Goal: Information Seeking & Learning: Learn about a topic

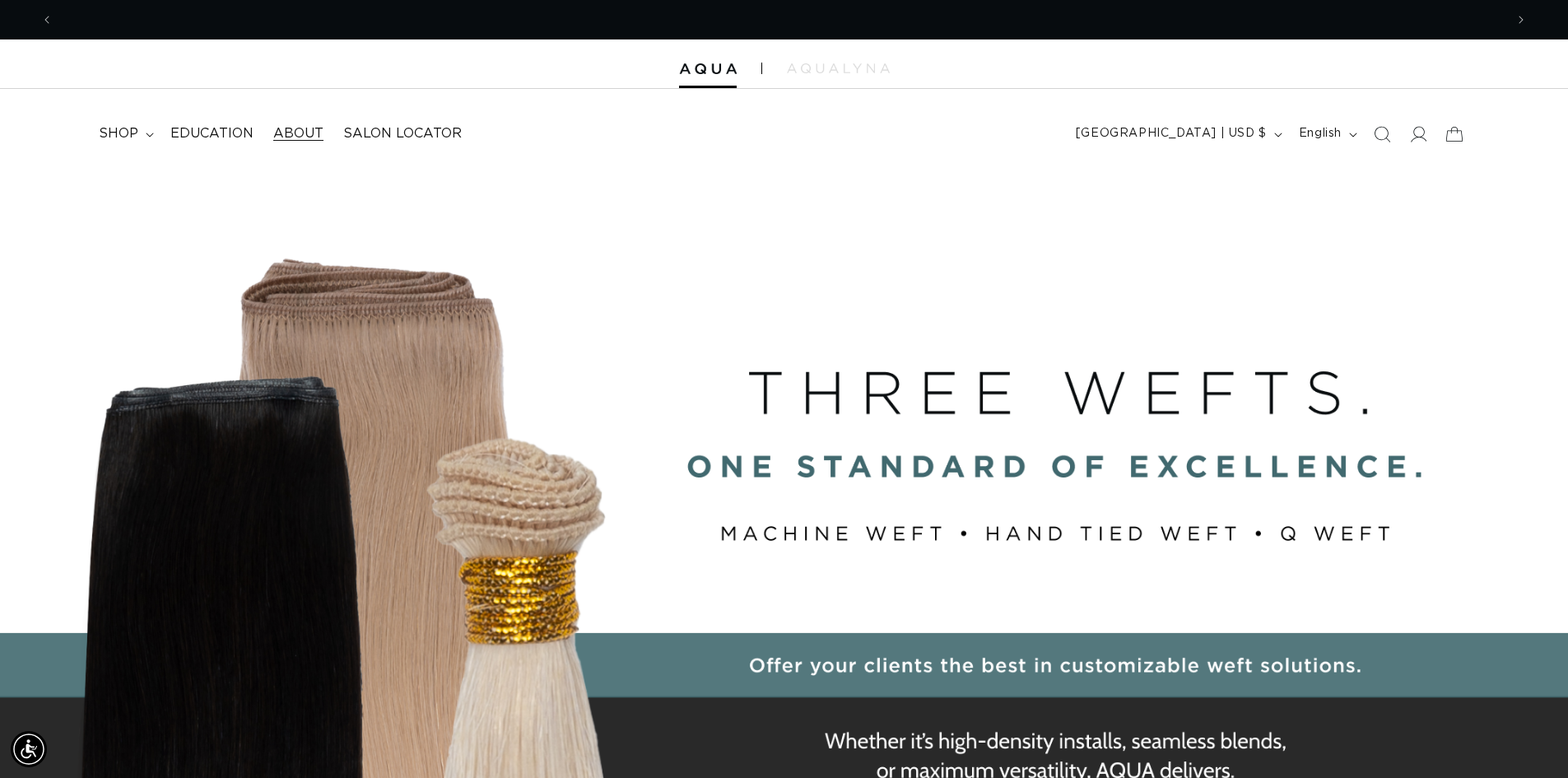
scroll to position [0, 2903]
click at [146, 136] on icon at bounding box center [149, 134] width 8 height 5
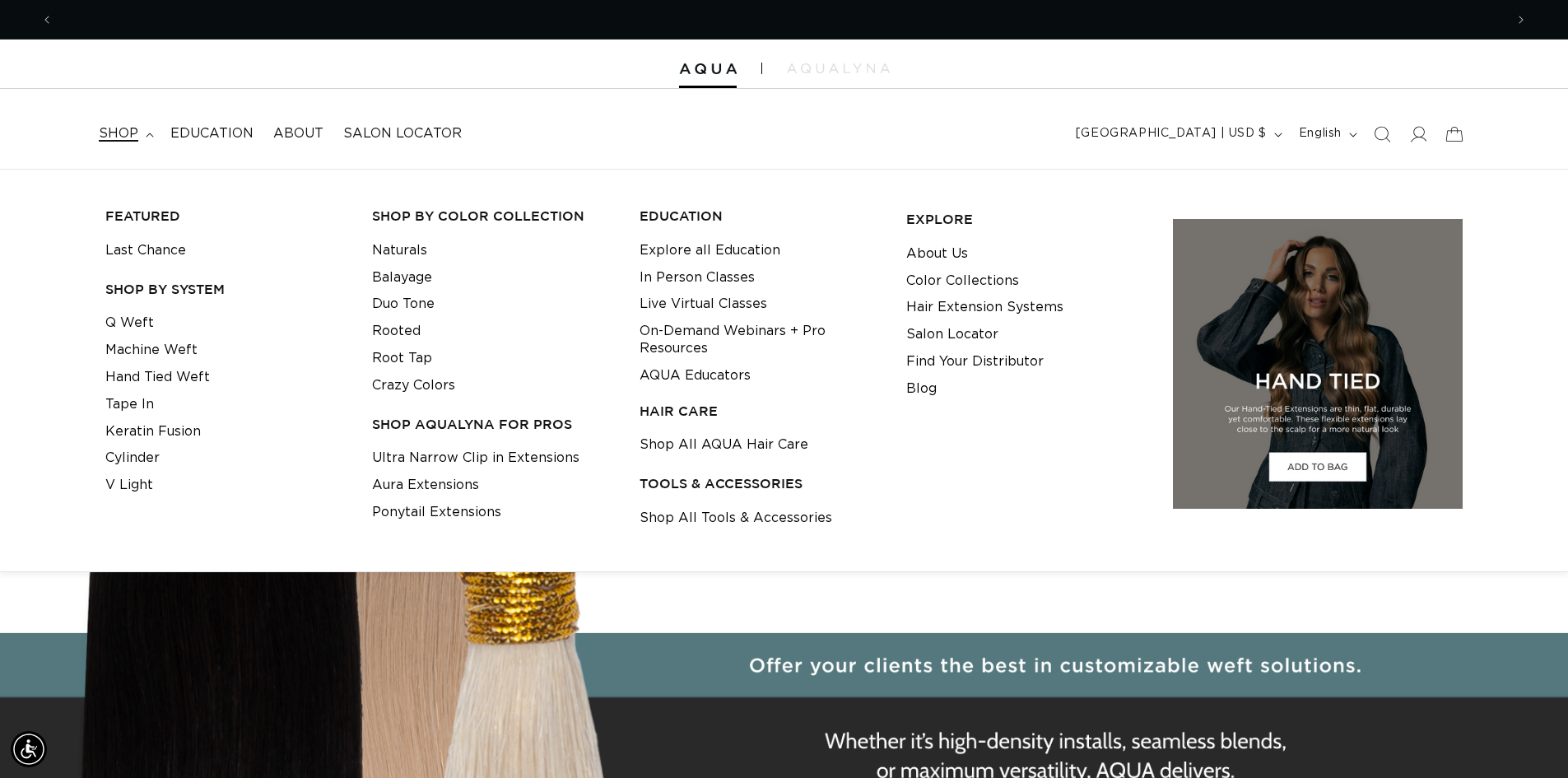
scroll to position [0, 1451]
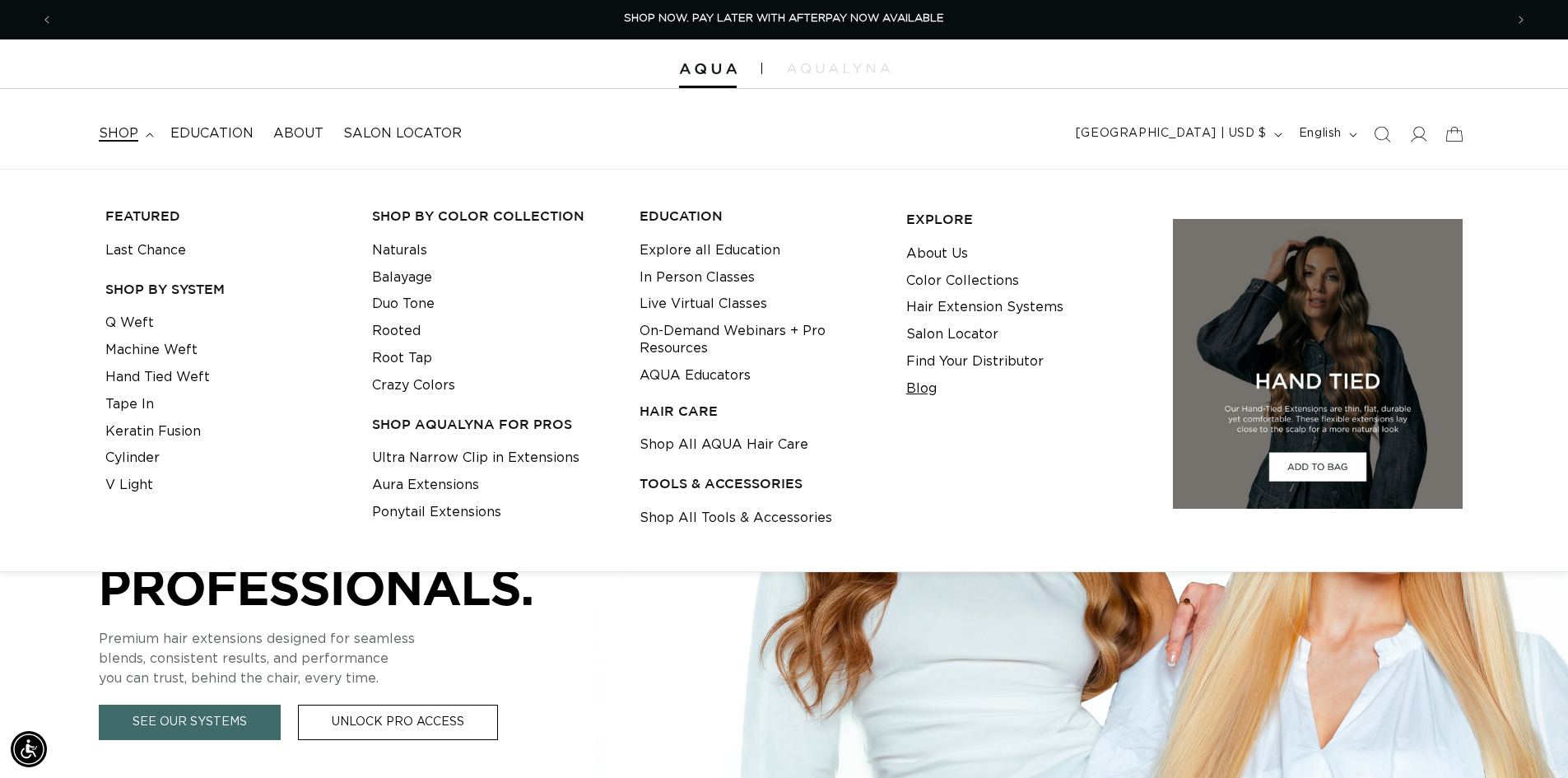
click at [926, 390] on link "Blog" at bounding box center [921, 388] width 31 height 27
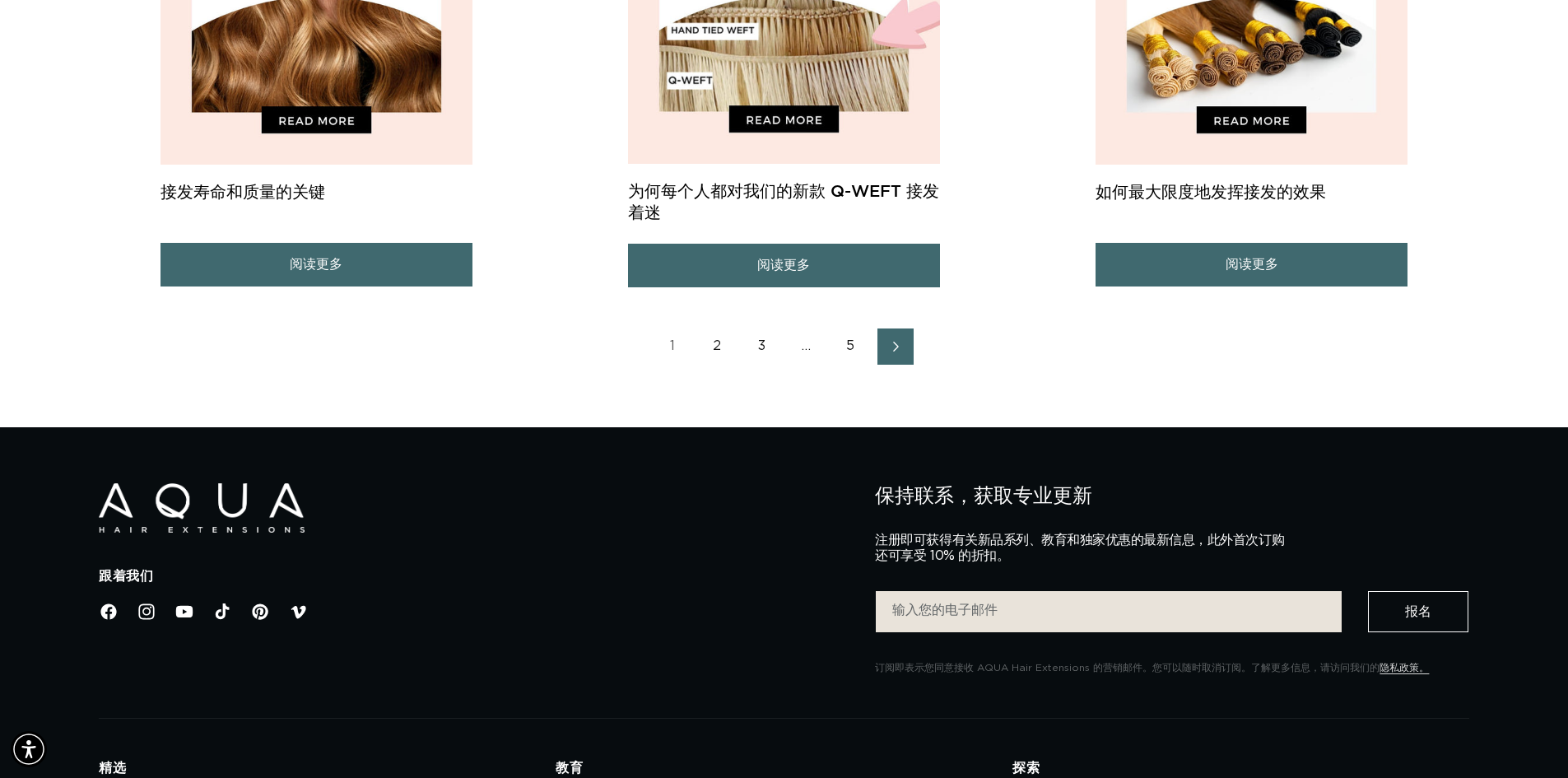
scroll to position [0, 1451]
click at [722, 348] on link "2" at bounding box center [717, 345] width 36 height 36
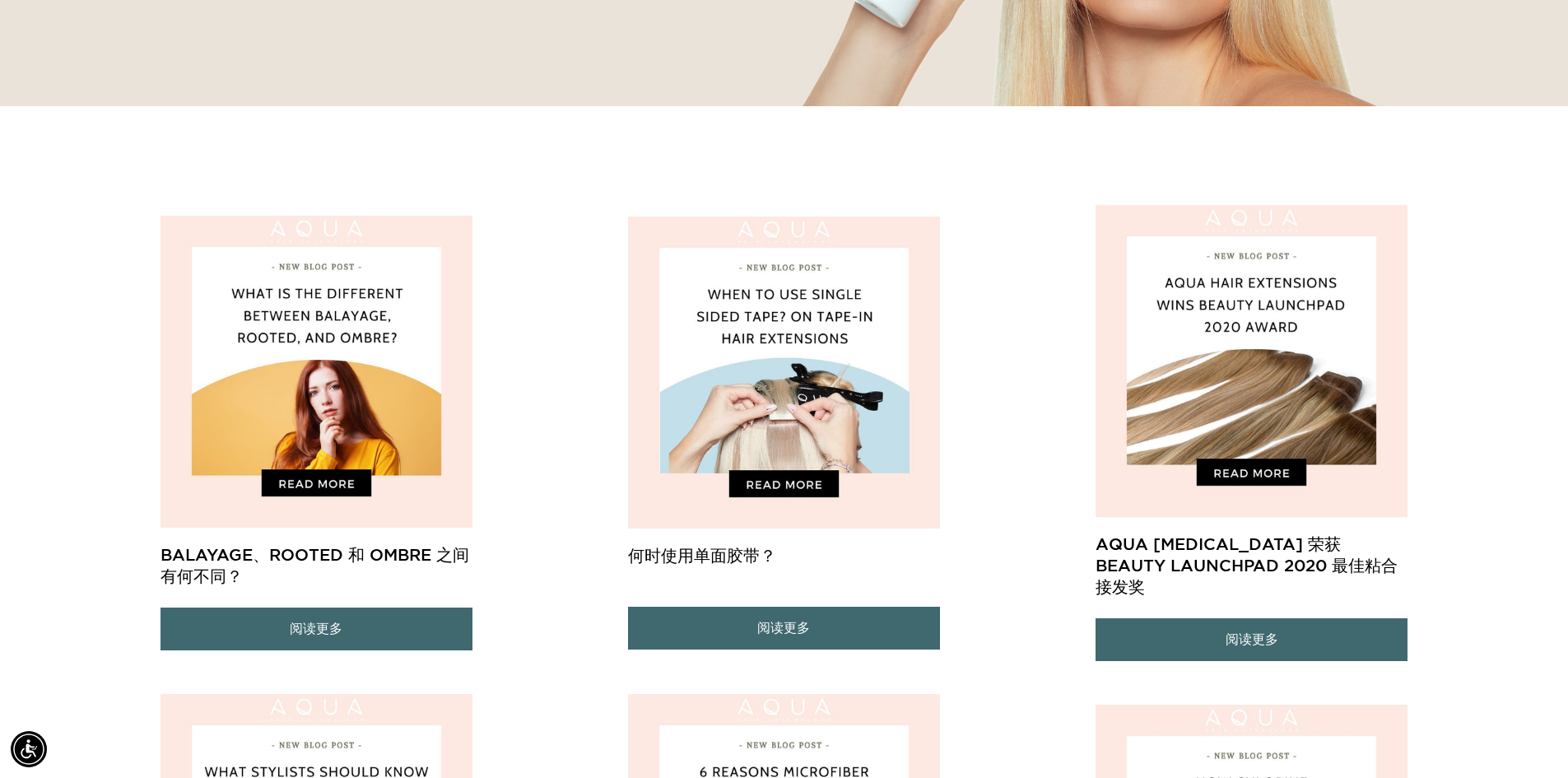
scroll to position [0, 1451]
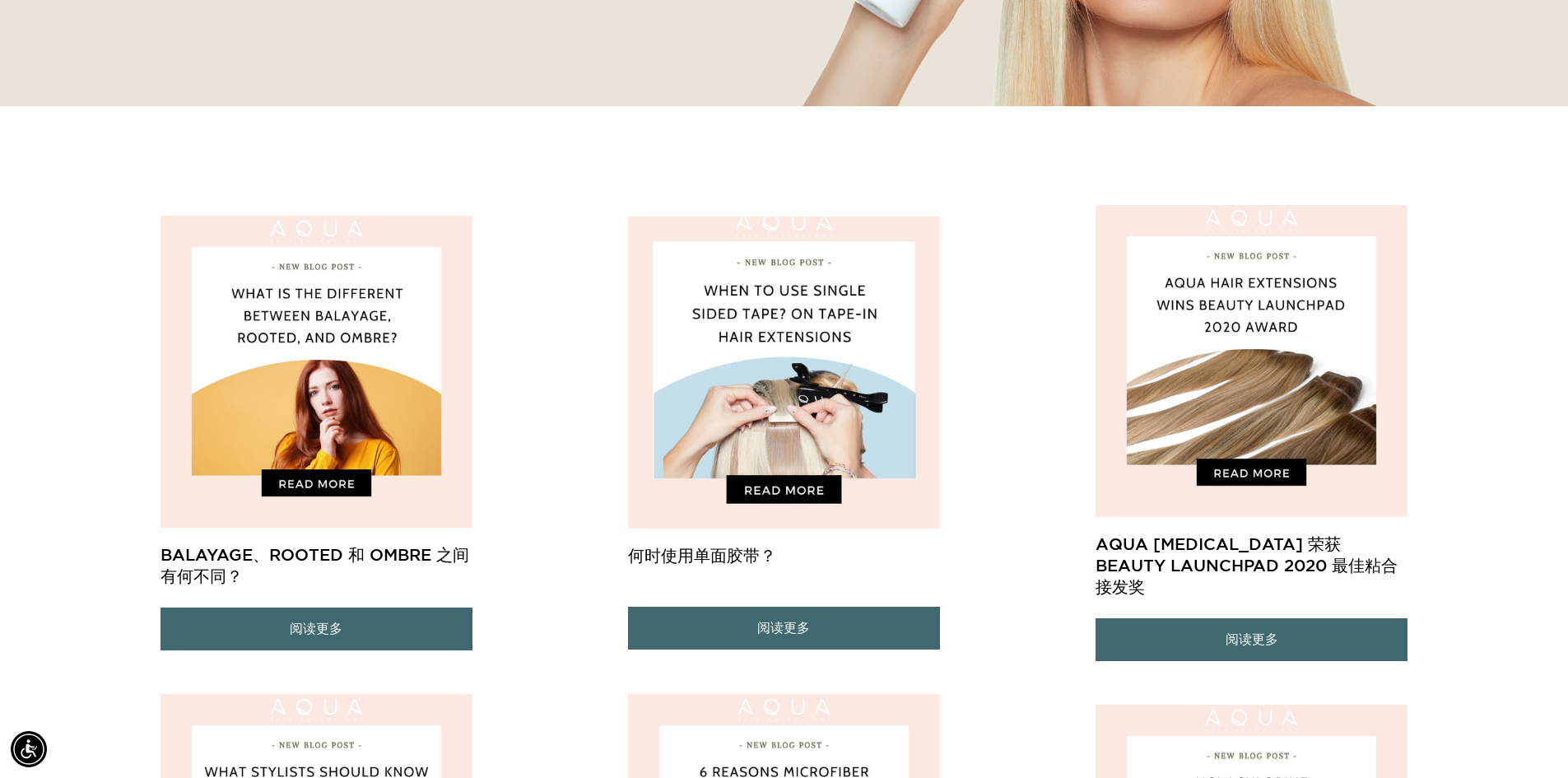
click at [734, 558] on font "何时使用单面胶带？" at bounding box center [702, 555] width 148 height 19
click at [681, 432] on img at bounding box center [785, 372] width 328 height 328
click at [748, 556] on font "何时使用单面胶带？" at bounding box center [702, 555] width 148 height 19
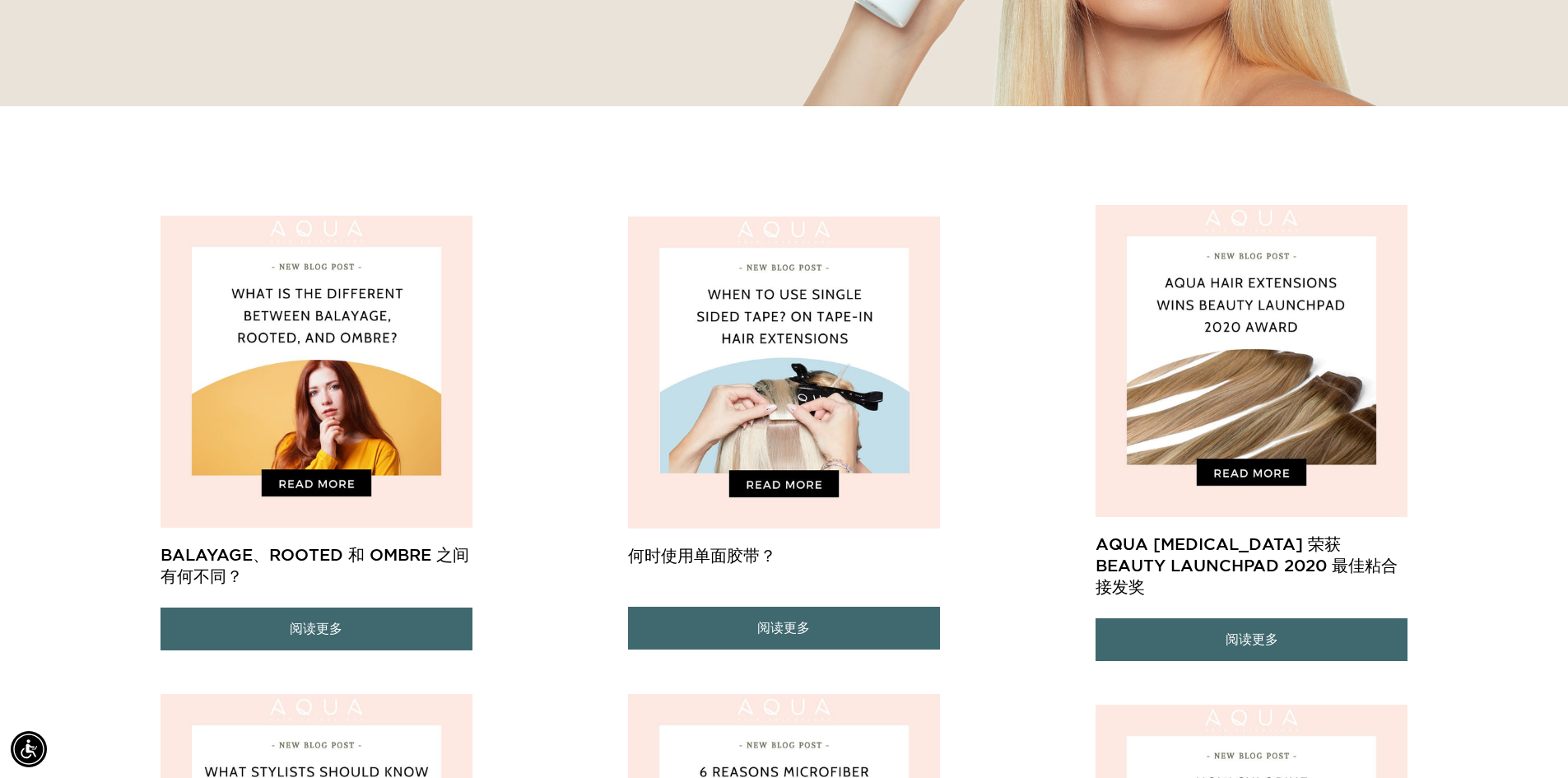
scroll to position [0, 0]
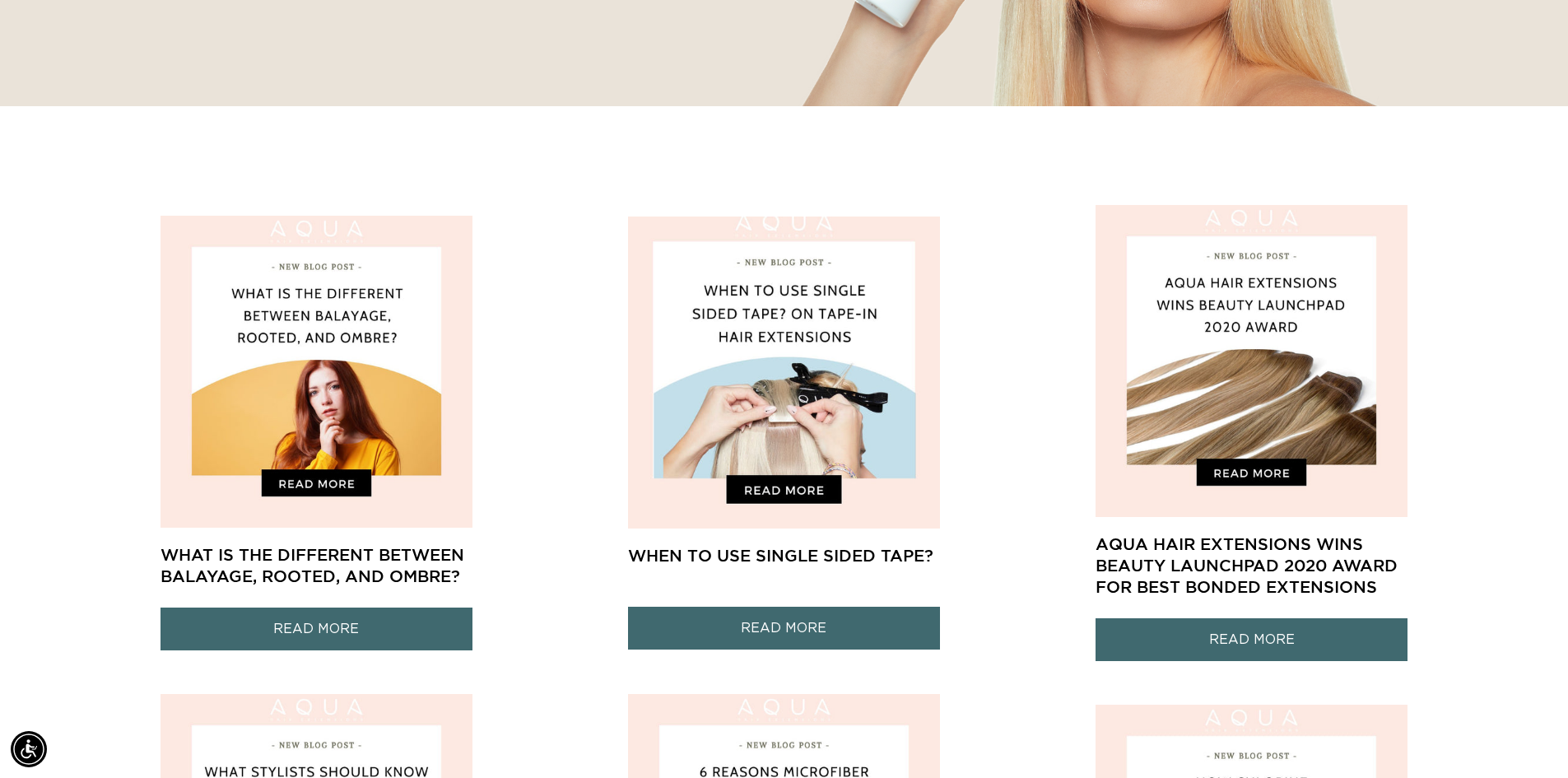
click at [765, 490] on img at bounding box center [785, 372] width 328 height 328
click at [790, 558] on h3 "When To Use Single Sided Tape?" at bounding box center [784, 565] width 312 height 41
click at [795, 476] on img at bounding box center [785, 372] width 328 height 328
click at [799, 490] on img at bounding box center [785, 372] width 328 height 328
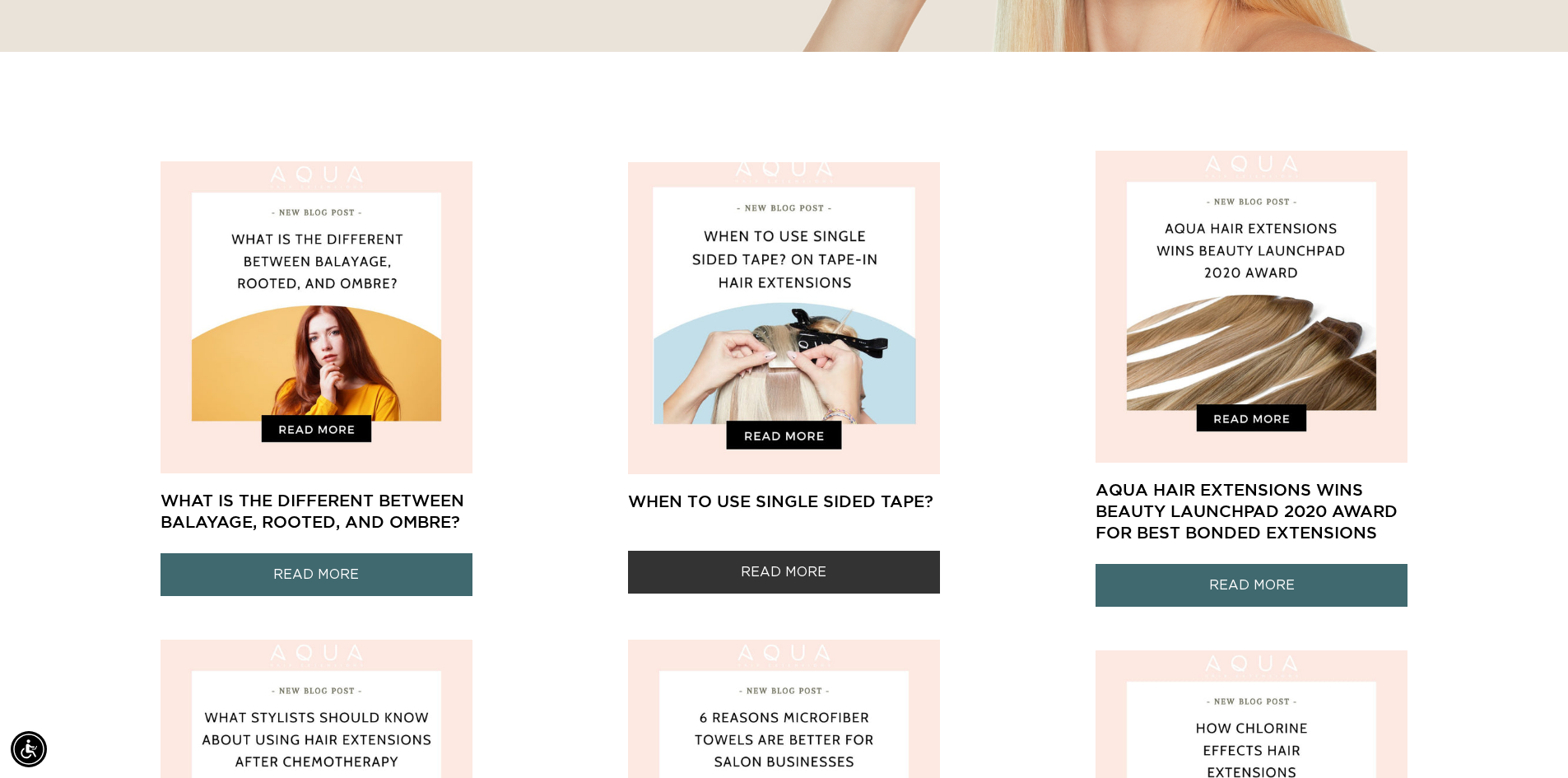
scroll to position [741, 0]
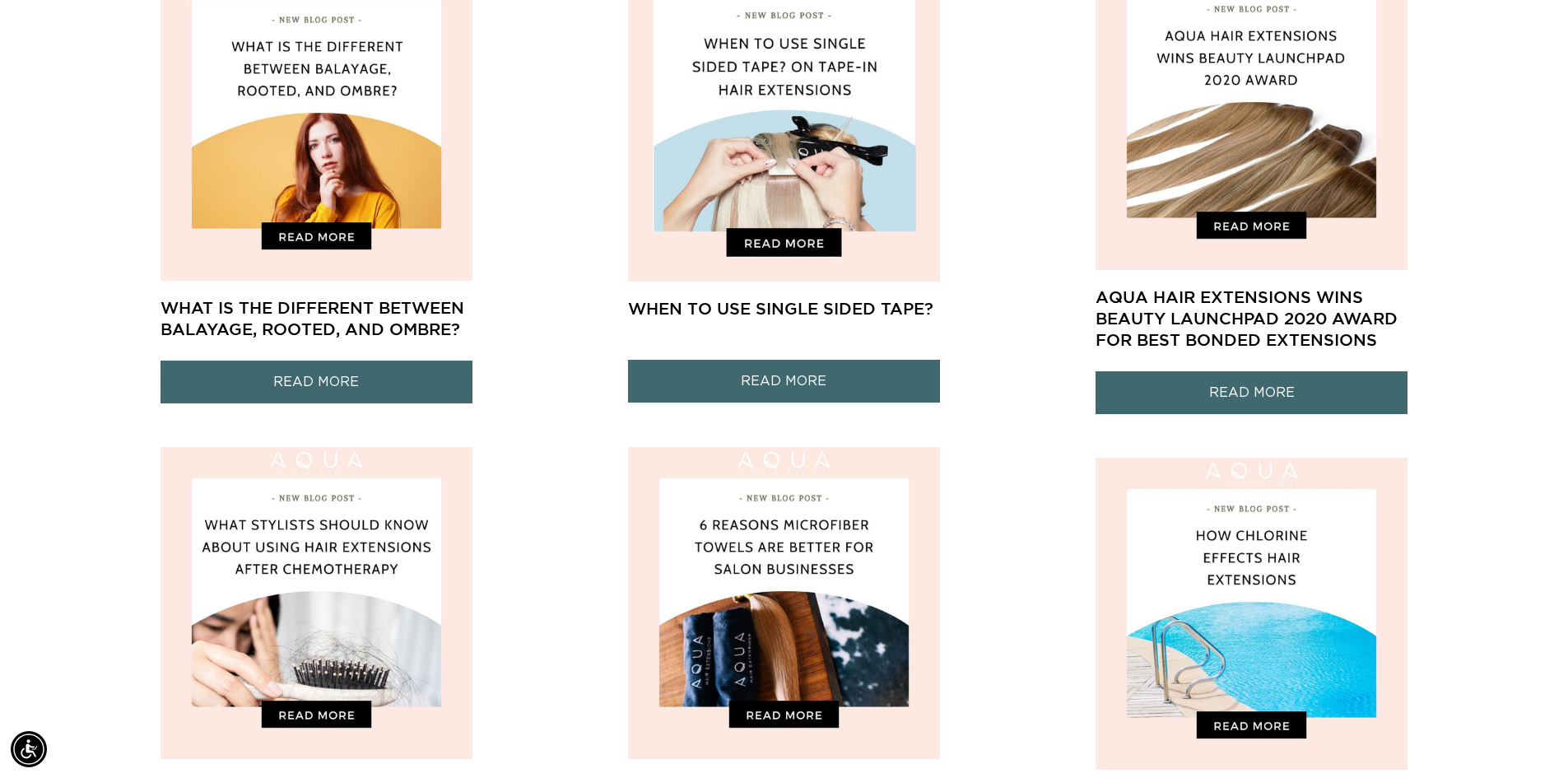
click at [760, 291] on div "When To Use Single Sided Tape? READ MORE" at bounding box center [784, 342] width 312 height 121
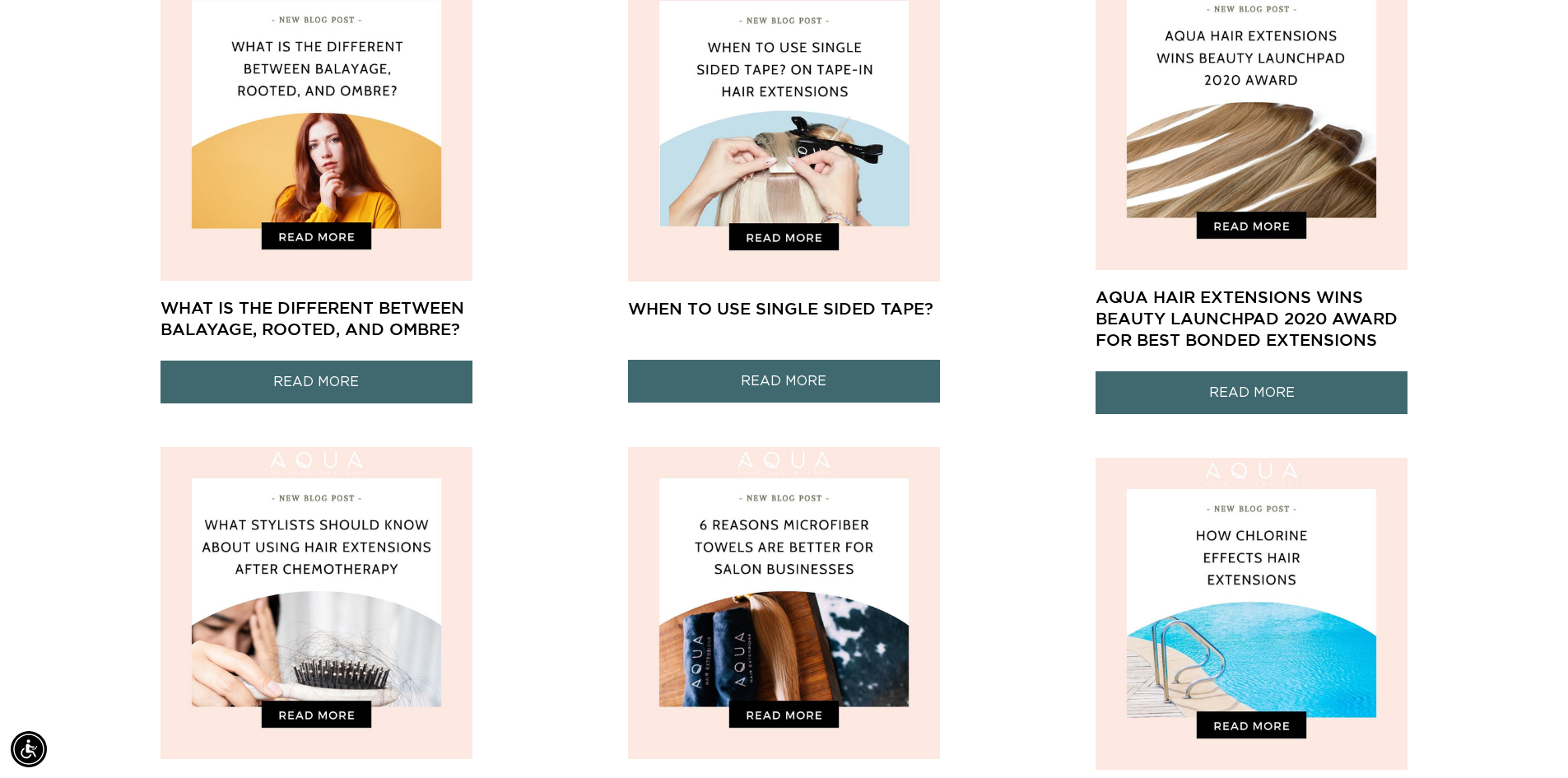
scroll to position [0, 2903]
drag, startPoint x: 586, startPoint y: 315, endPoint x: 612, endPoint y: 307, distance: 27.2
click at [585, 317] on div "When To Use Single Sided Tape? READ MORE" at bounding box center [783, 186] width 435 height 433
drag, startPoint x: 670, startPoint y: 313, endPoint x: 980, endPoint y: 328, distance: 310.4
click at [980, 328] on div "When To Use Single Sided Tape? READ MORE" at bounding box center [783, 186] width 435 height 433
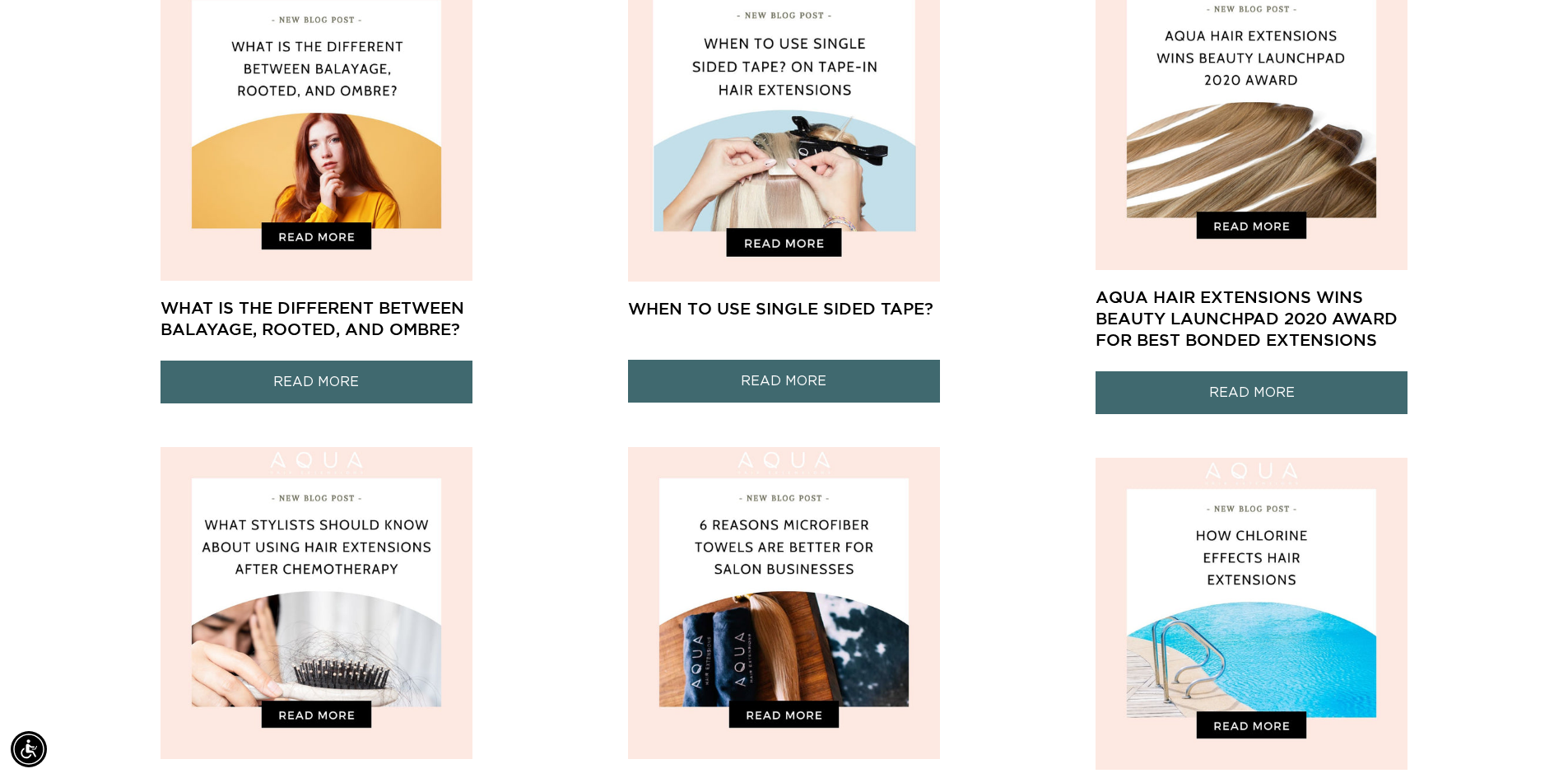
click at [838, 316] on h3 "When To Use Single Sided Tape?" at bounding box center [784, 319] width 312 height 41
click at [806, 153] on img at bounding box center [785, 125] width 328 height 328
click at [781, 239] on img at bounding box center [785, 125] width 328 height 328
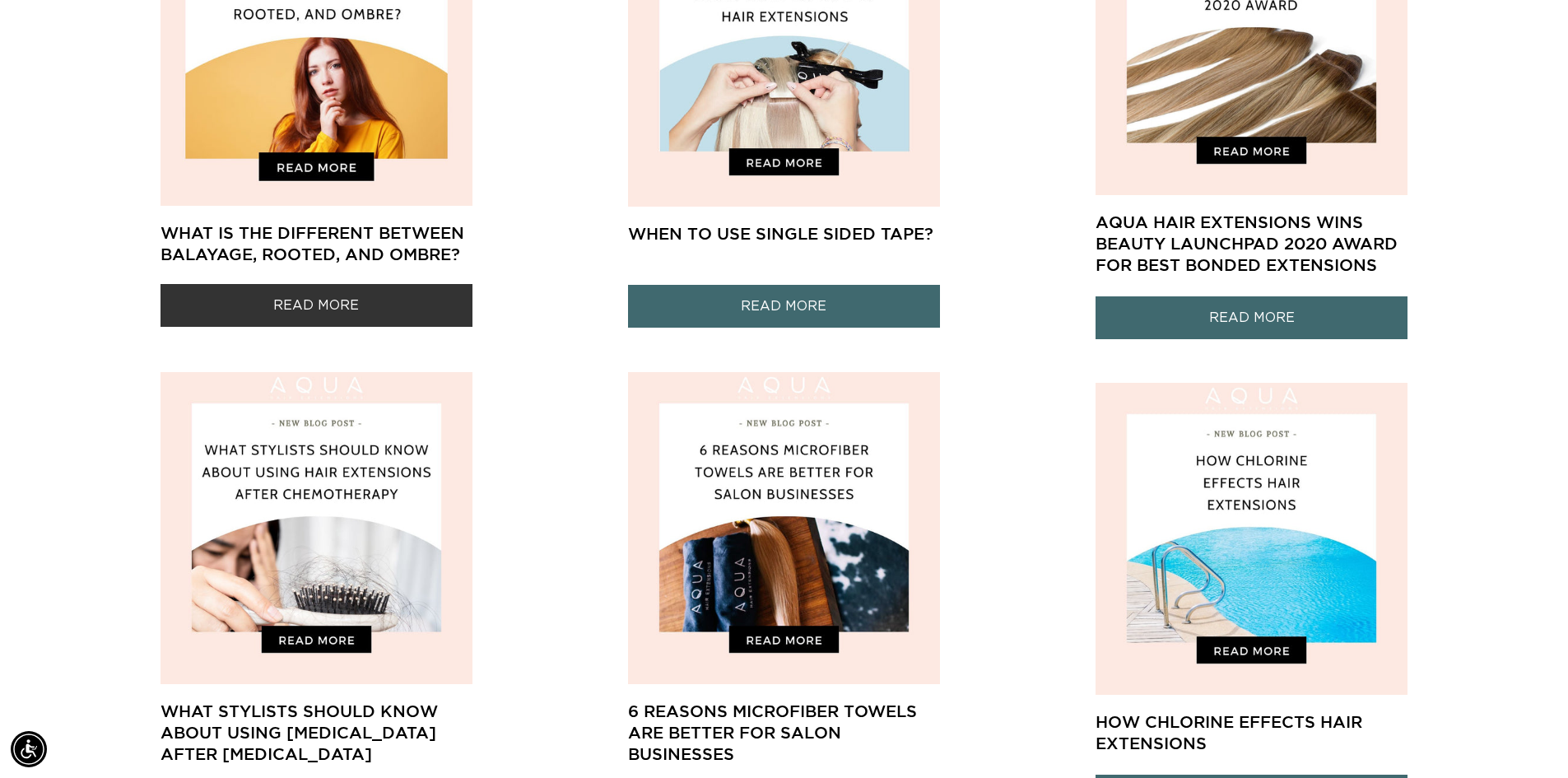
scroll to position [822, 0]
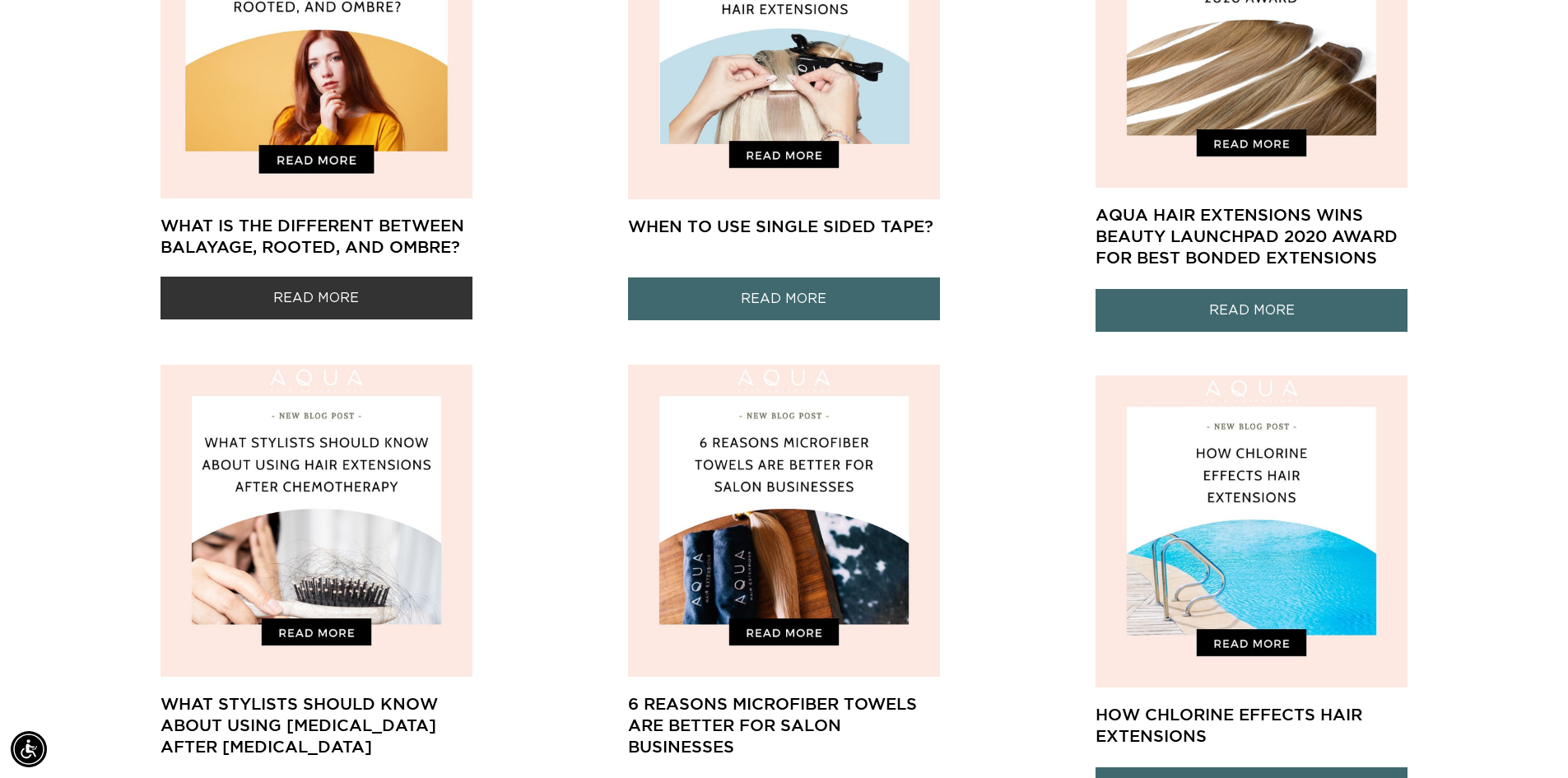
click at [402, 287] on link "READ MORE" at bounding box center [316, 298] width 312 height 44
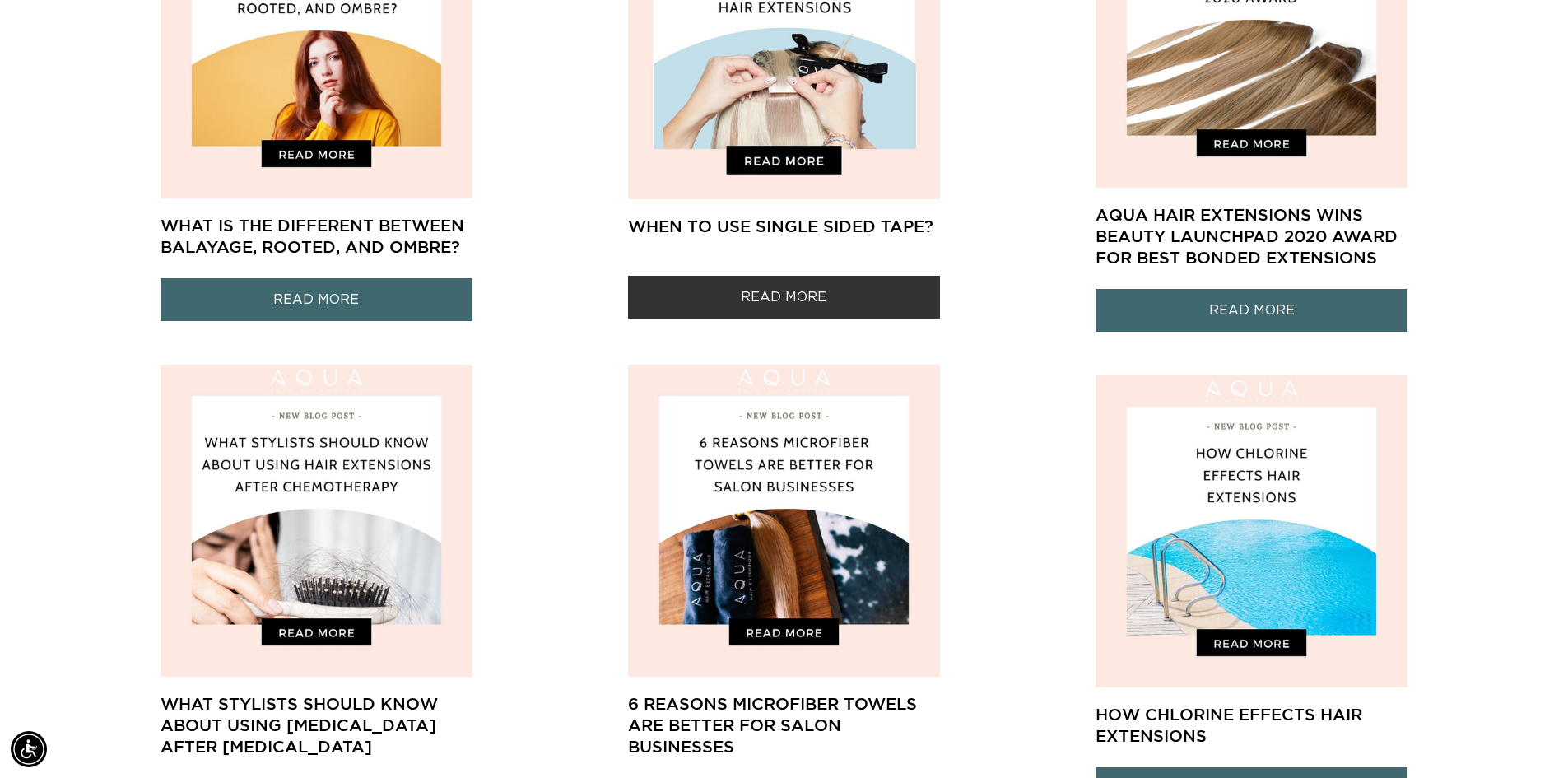
scroll to position [0, 1451]
click at [803, 290] on link "READ MORE" at bounding box center [784, 297] width 312 height 44
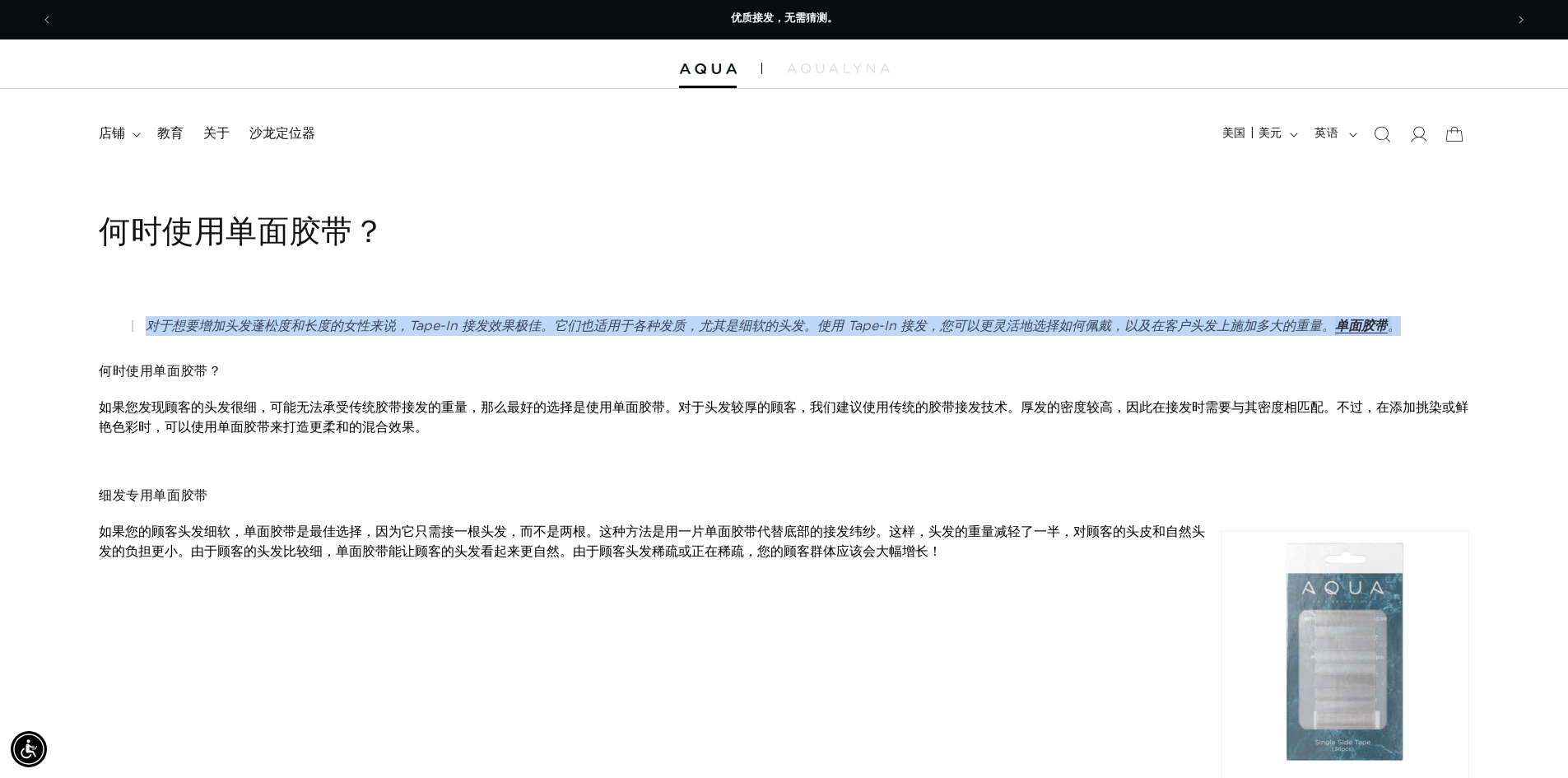
drag, startPoint x: 192, startPoint y: 318, endPoint x: 1462, endPoint y: 332, distance: 1270.1
click at [1462, 332] on div "对于想要增加头发蓬松度和长度的女性来说，Tape-In 接发效果极佳。它们也适用于各种发质，尤其是细软的头发。使用 Tape-In 接发，您可以更灵活地选择如…" at bounding box center [784, 531] width 1568 height 512
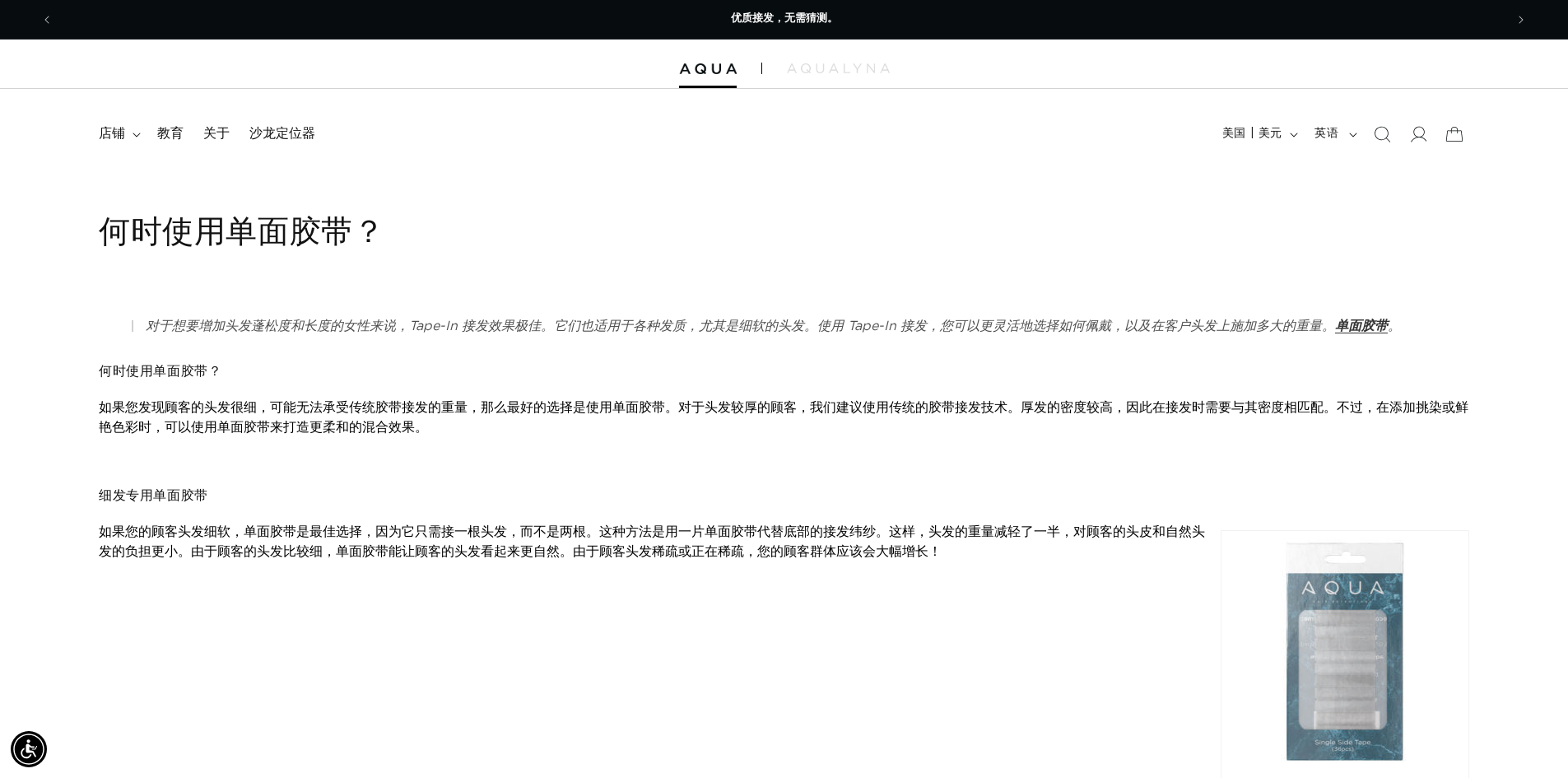
click at [662, 363] on h4 "何时使用单面胶带？" at bounding box center [784, 371] width 1371 height 18
click at [19, 406] on div "对于想要增加头发蓬松度和长度的女性来说，Tape-In 接发效果极佳。它们也适用于各种发质，尤其是细软的头发。使用 Tape-In 接发，您可以更灵活地选择如…" at bounding box center [784, 531] width 1568 height 512
drag, startPoint x: 221, startPoint y: 483, endPoint x: 252, endPoint y: 483, distance: 31.0
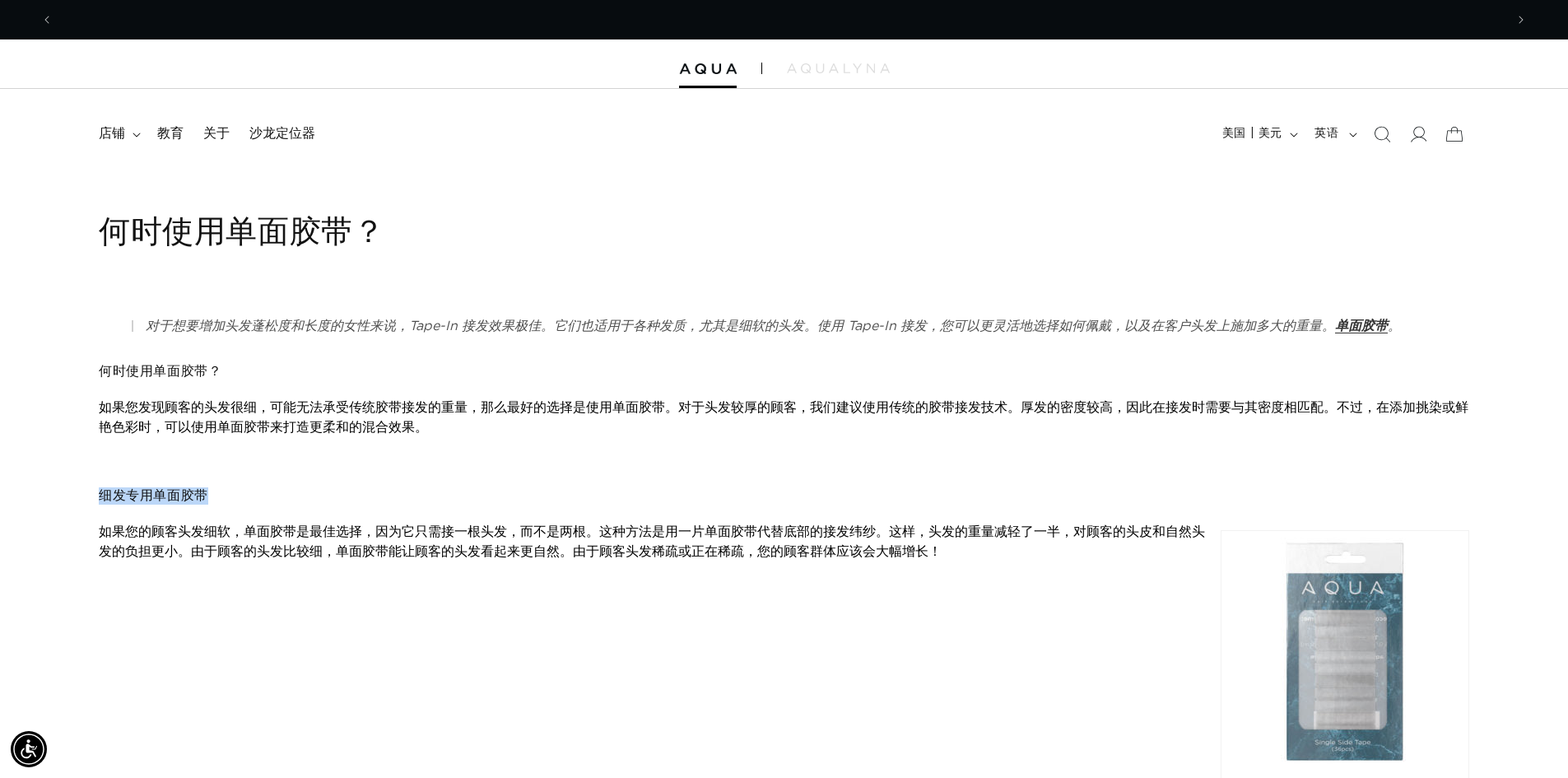
click at [252, 483] on div "对于想要增加头发蓬松度和长度的女性来说，Tape-In 接发效果极佳。它们也适用于各种发质，尤其是细软的头发。使用 Tape-In 接发，您可以更灵活地选择如…" at bounding box center [784, 531] width 1568 height 512
drag, startPoint x: 97, startPoint y: 533, endPoint x: 424, endPoint y: 533, distance: 327.0
click at [424, 533] on div "对于想要增加头发蓬松度和长度的女性来说，Tape-In 接发效果极佳。它们也适用于各种发质，尤其是细软的头发。使用 Tape-In 接发，您可以更灵活地选择如…" at bounding box center [784, 531] width 1568 height 512
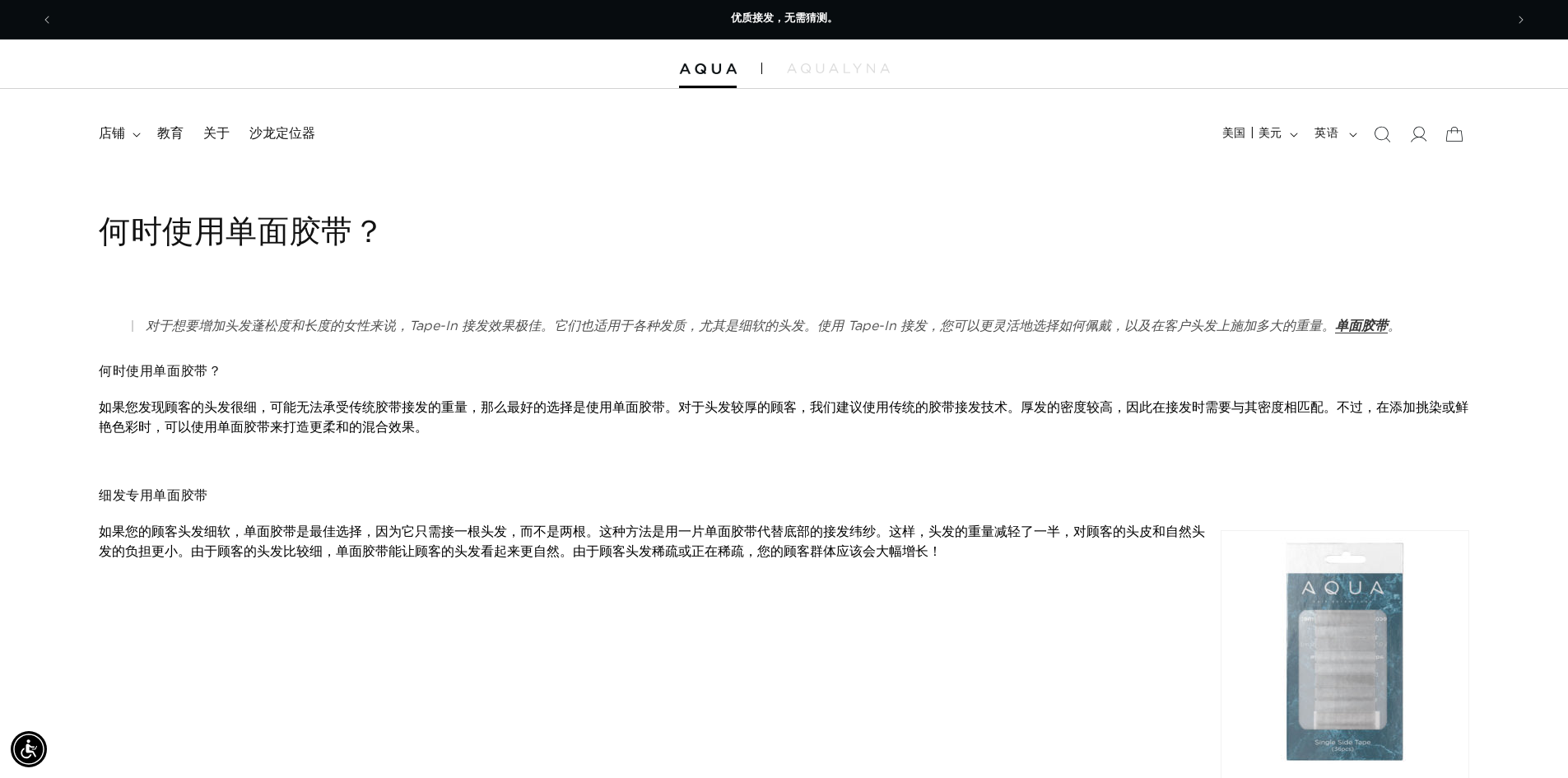
click at [454, 480] on div "对于想要增加头发蓬松度和长度的女性来说，Tape-In 接发效果极佳。它们也适用于各种发质，尤其是细软的头发。使用 Tape-In 接发，您可以更灵活地选择如…" at bounding box center [784, 531] width 1568 height 512
drag, startPoint x: 614, startPoint y: 532, endPoint x: 700, endPoint y: 525, distance: 86.3
click at [700, 525] on font "如果您的顾客头发细软，单面胶带是最佳选择，因为它只需接一根头发，而不是两根。这种方法是用一片单面胶带代替底部的接发纬纱。这样，头发的重量减轻了一半，对顾客的头…" at bounding box center [652, 542] width 1106 height 33
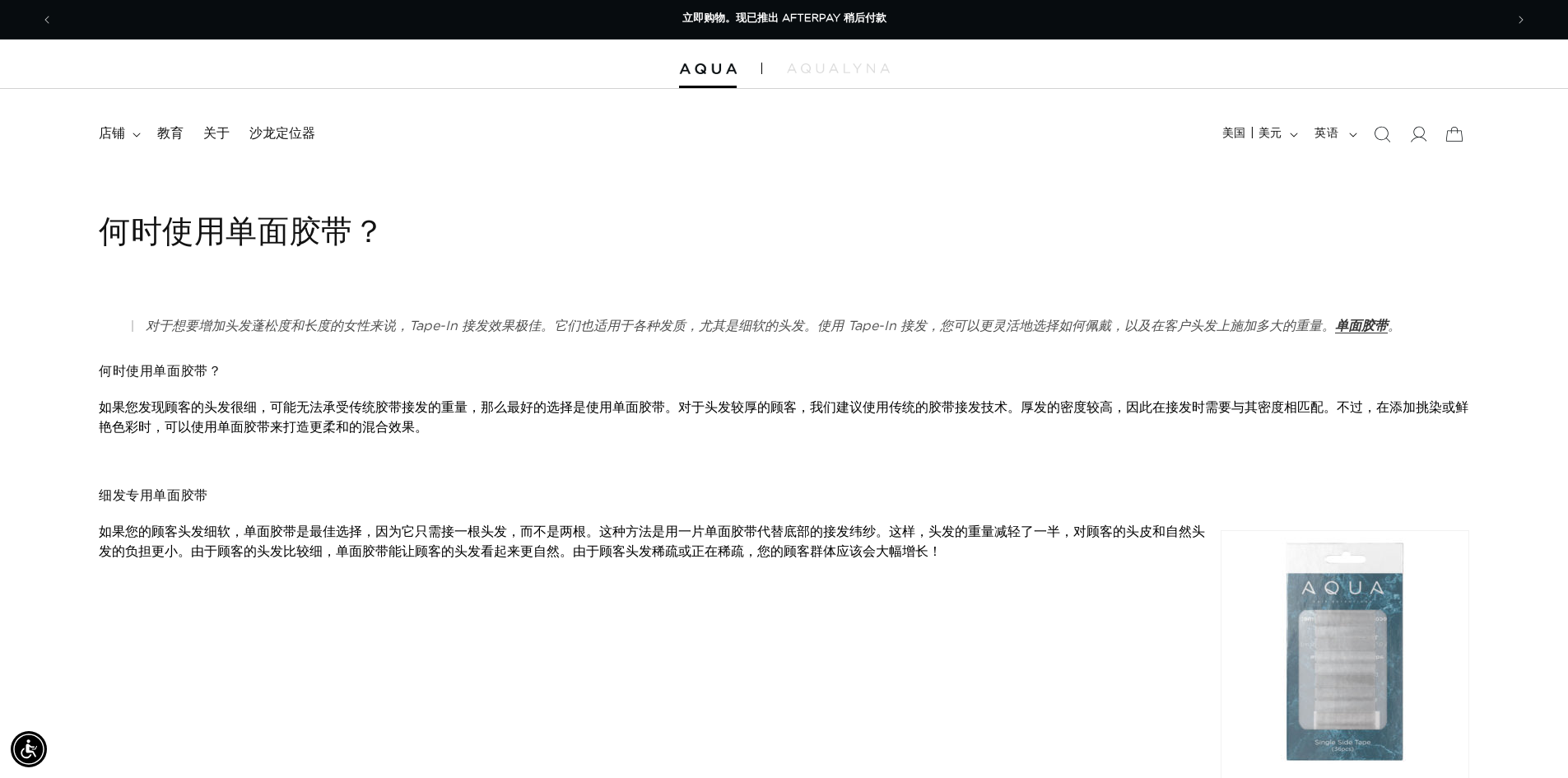
click at [699, 532] on font "如果您的顾客头发细软，单面胶带是最佳选择，因为它只需接一根头发，而不是两根。这种方法是用一片单面胶带代替底部的接发纬纱。这样，头发的重量减轻了一半，对顾客的头…" at bounding box center [652, 542] width 1106 height 33
click at [727, 527] on font "如果您的顾客头发细软，单面胶带是最佳选择，因为它只需接一根头发，而不是两根。这种方法是用一片单面胶带代替底部的接发纬纱。这样，头发的重量减轻了一半，对顾客的头…" at bounding box center [652, 542] width 1106 height 33
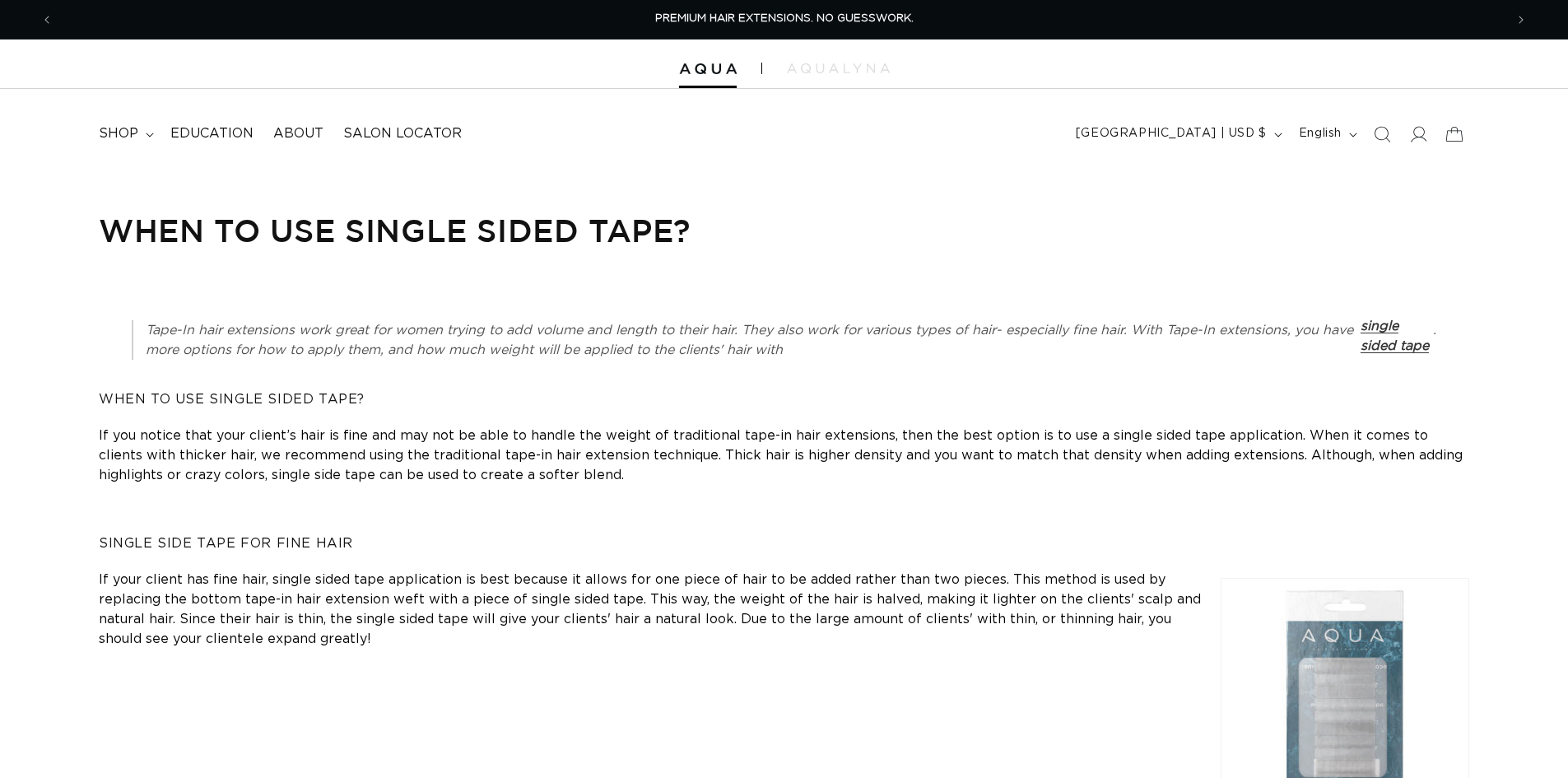
drag, startPoint x: 97, startPoint y: 235, endPoint x: 721, endPoint y: 243, distance: 624.1
click at [721, 243] on header "When To Use Single Sided Tape? [DATE]" at bounding box center [784, 231] width 1568 height 41
copy h1 "When To Use Single Sided Tape?"
